Goal: Task Accomplishment & Management: Manage account settings

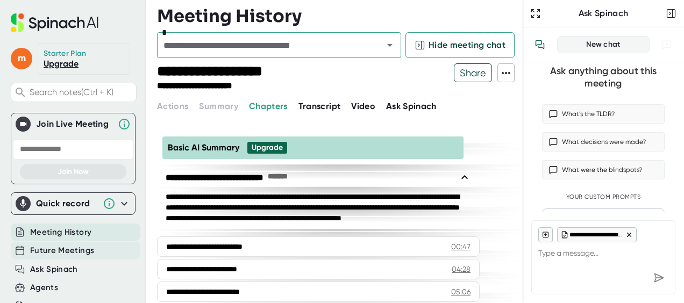
click at [57, 243] on div "Future Meetings" at bounding box center [76, 251] width 130 height 18
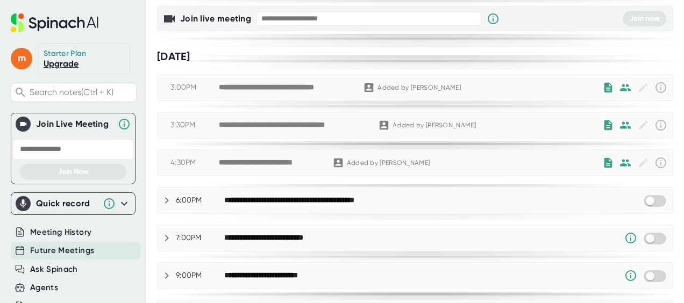
scroll to position [98, 0]
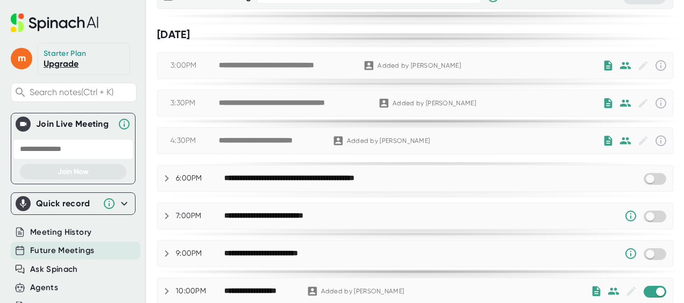
click at [652, 175] on input "checkbox" at bounding box center [649, 179] width 31 height 10
